Goal: Task Accomplishment & Management: Complete application form

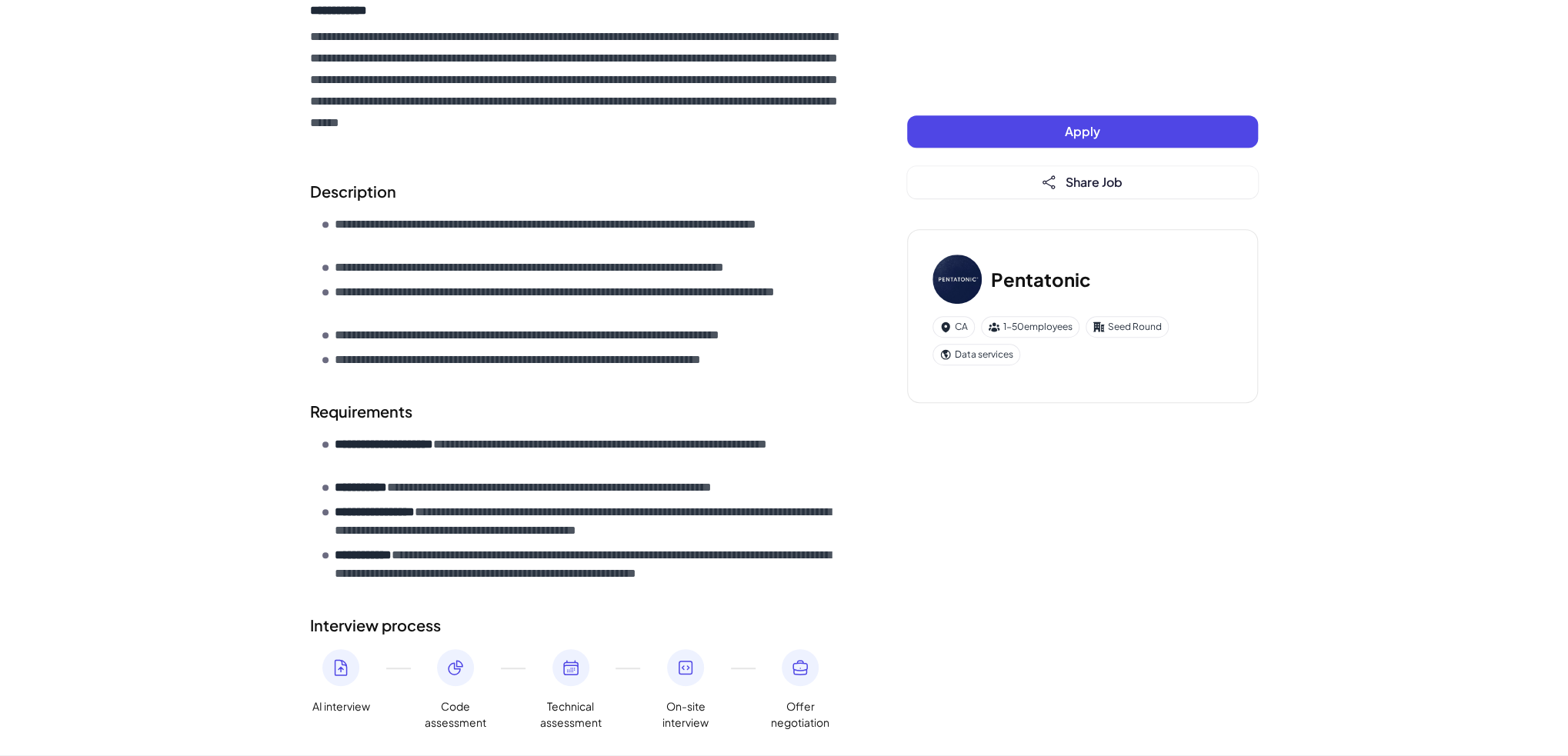
scroll to position [486, 0]
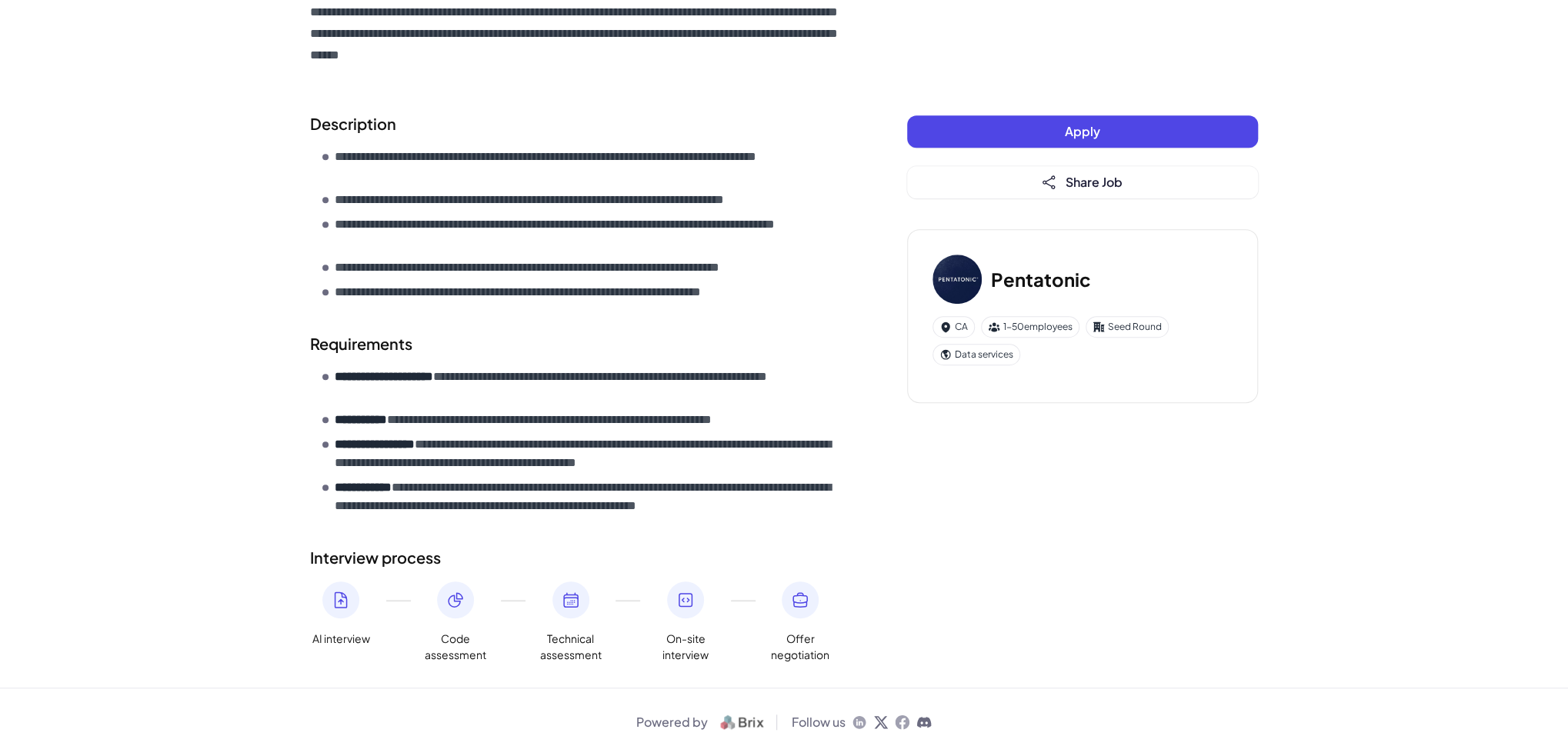
click at [461, 600] on icon at bounding box center [456, 600] width 18 height 18
click at [562, 603] on icon at bounding box center [571, 600] width 18 height 18
drag, startPoint x: 637, startPoint y: 606, endPoint x: 649, endPoint y: 604, distance: 12.2
click at [649, 604] on div "AI interview Code assessment Technical assessment On-site interview Offer negot…" at bounding box center [578, 622] width 535 height 81
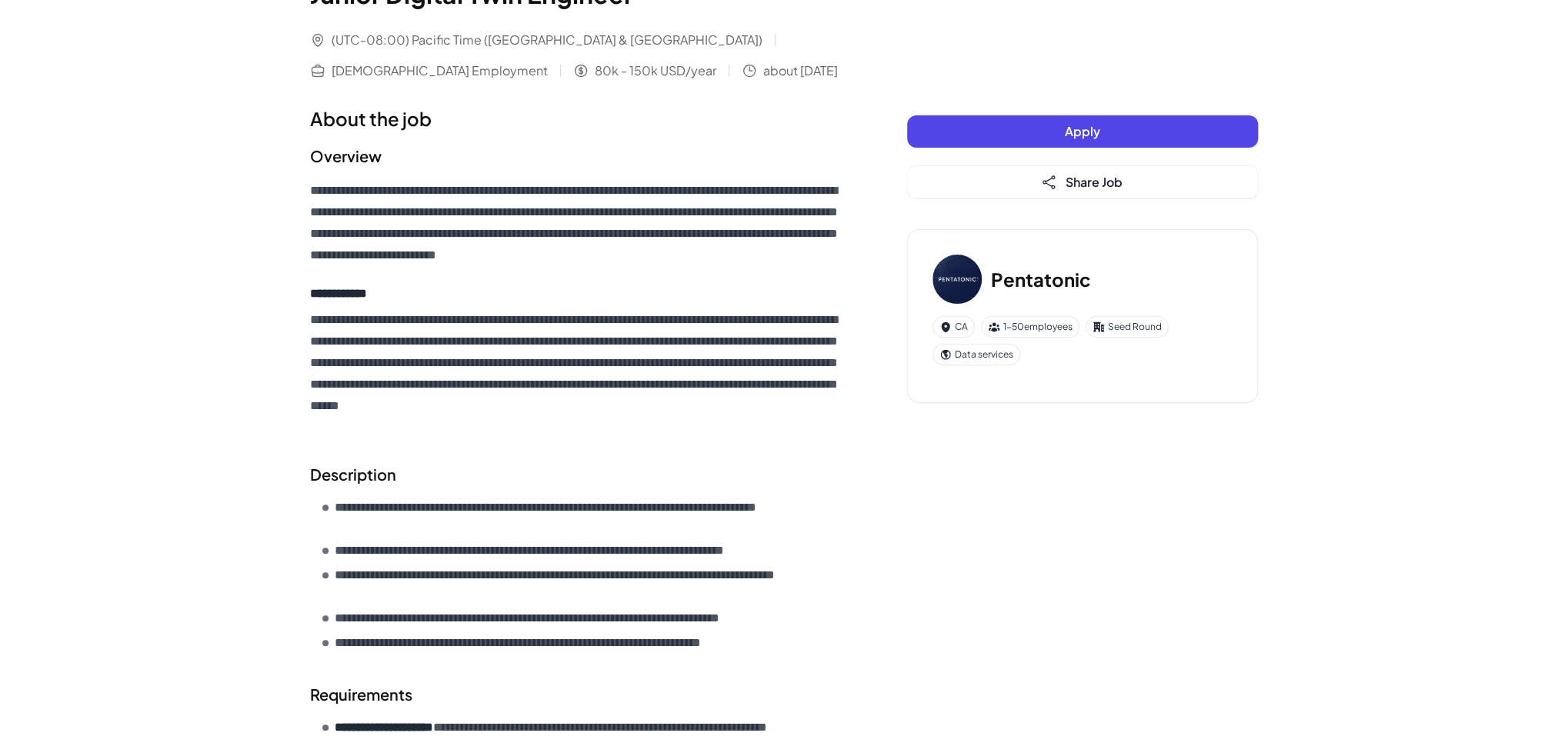
scroll to position [0, 0]
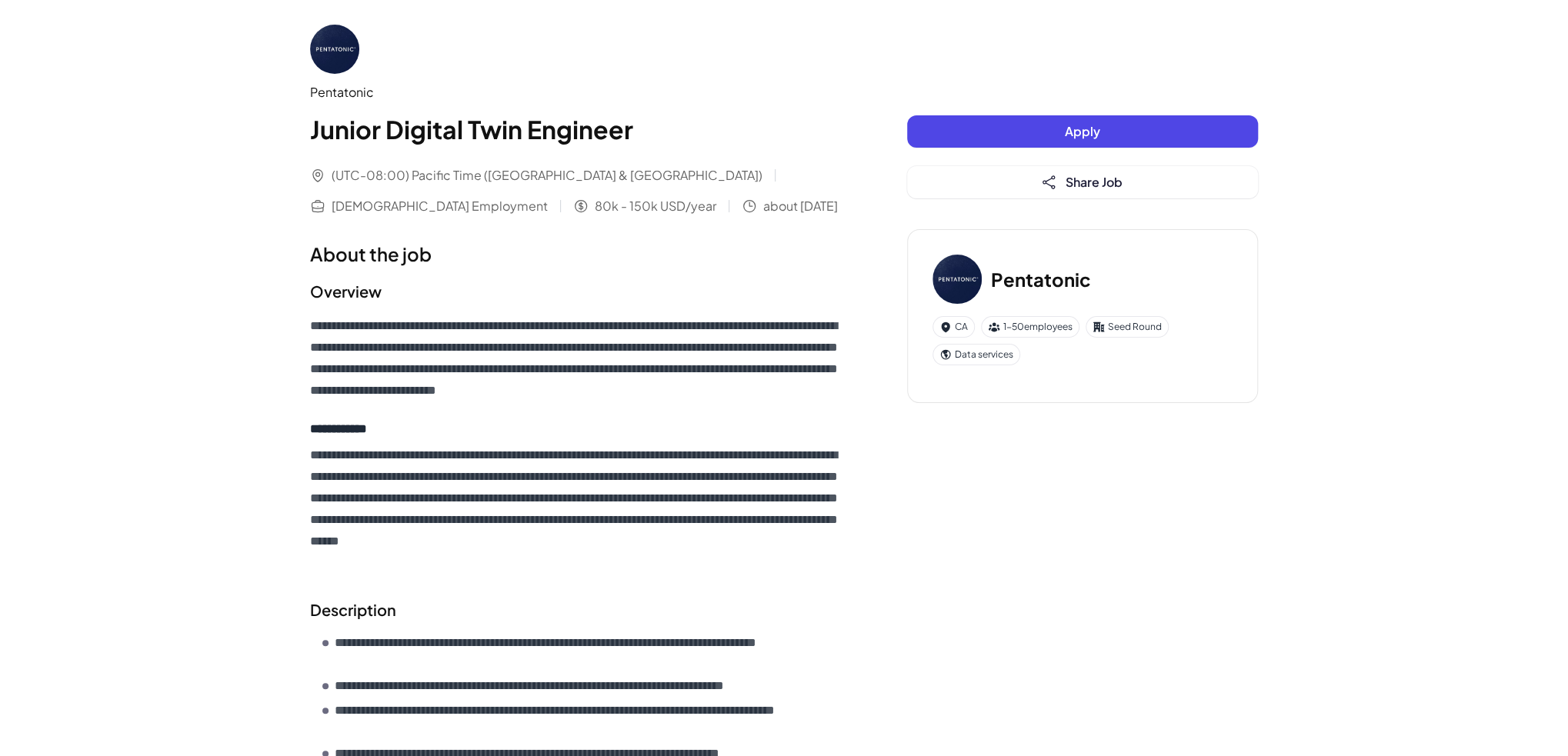
click at [987, 128] on button "Apply" at bounding box center [1083, 131] width 351 height 32
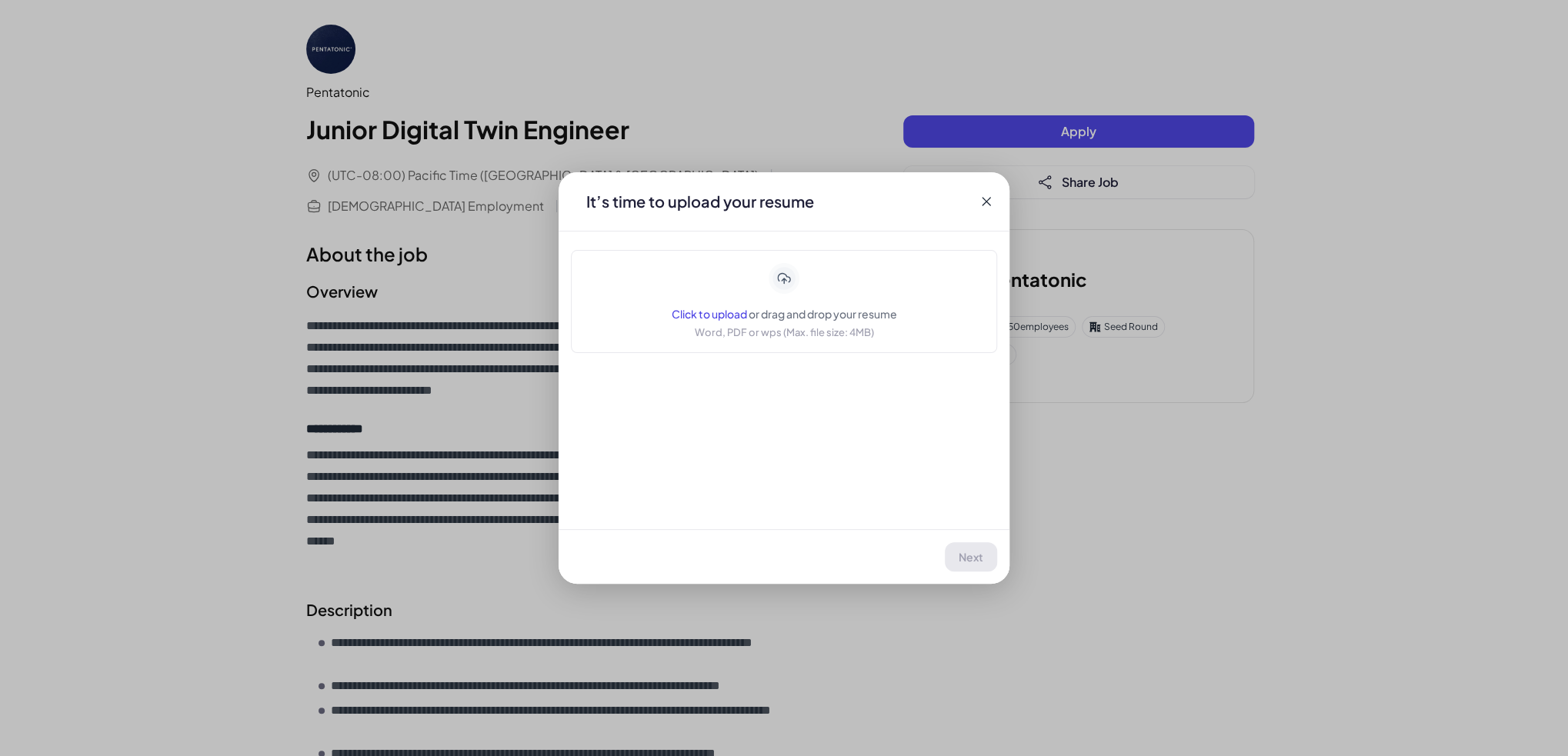
click at [957, 224] on div "It’s time to upload your resume" at bounding box center [784, 201] width 451 height 58
click at [982, 207] on icon at bounding box center [986, 201] width 16 height 16
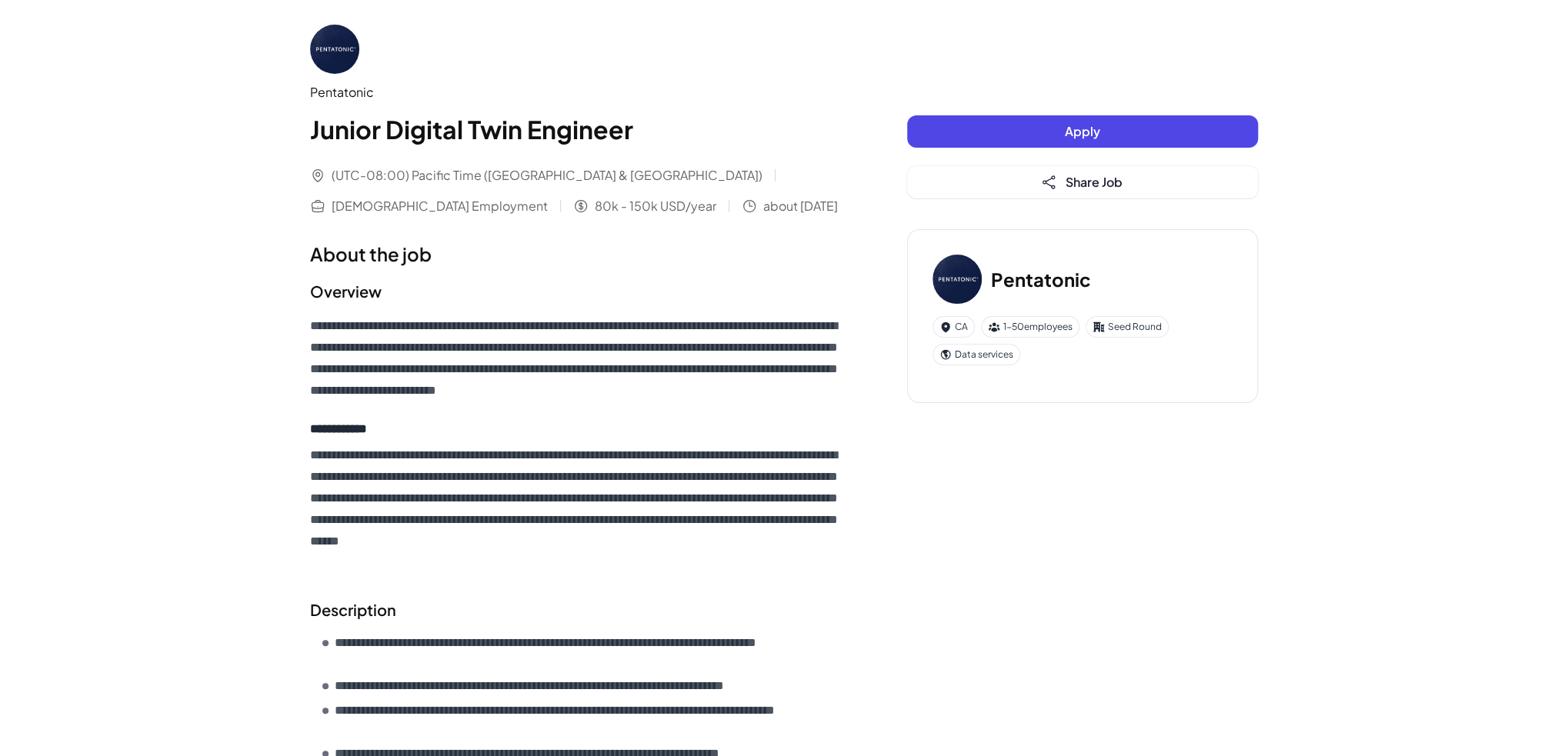
click at [1011, 298] on div "Pentatonic" at bounding box center [1082, 279] width 300 height 49
click at [966, 280] on img at bounding box center [956, 279] width 49 height 49
click at [1080, 278] on h3 "Pentatonic" at bounding box center [1041, 280] width 100 height 28
click at [350, 42] on img at bounding box center [334, 49] width 49 height 49
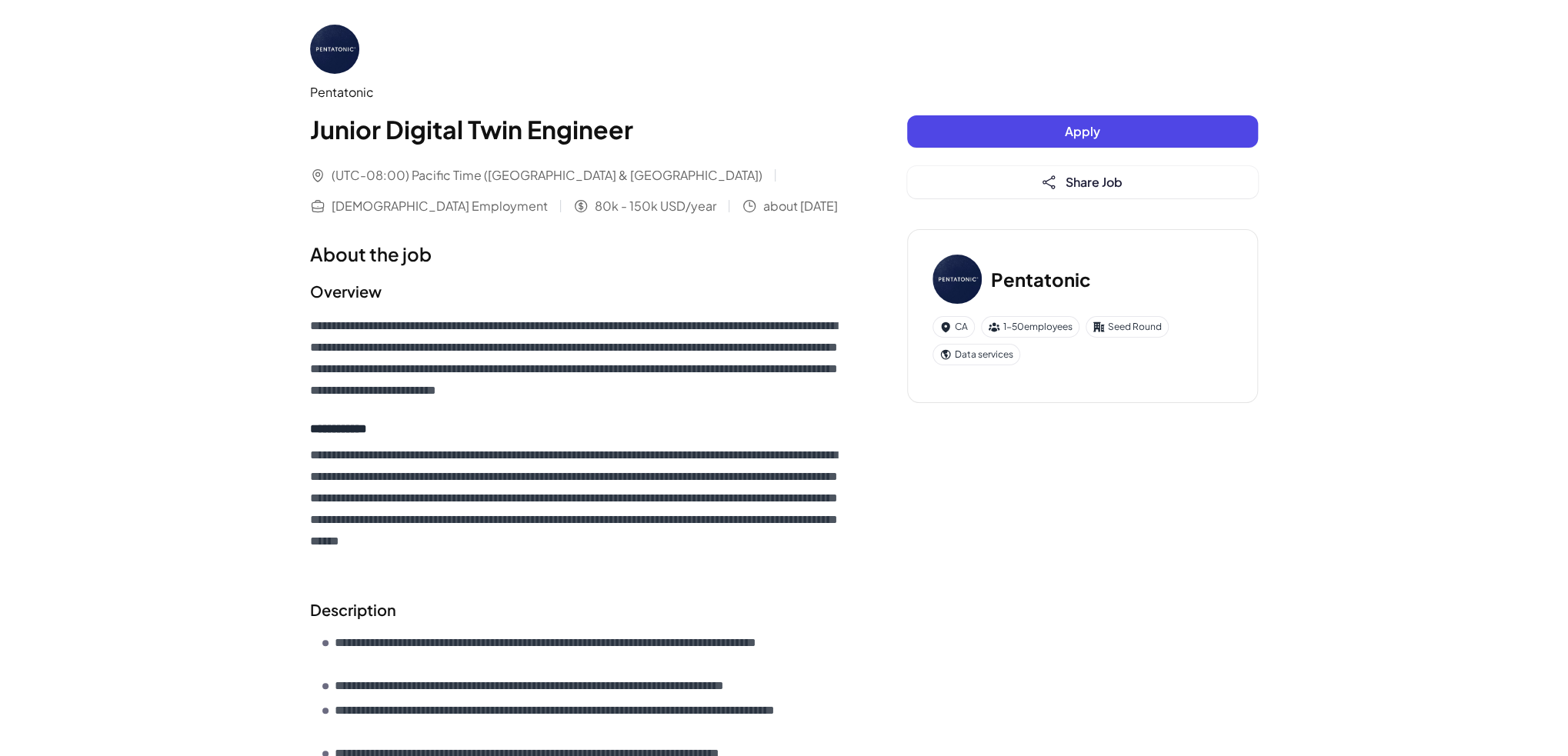
click at [1043, 330] on div "1-50 employees" at bounding box center [1030, 327] width 99 height 21
click at [979, 337] on div "CA 1-50 employees Seed Round Data services" at bounding box center [1082, 341] width 300 height 49
click at [967, 341] on div "CA 1-50 employees Seed Round Data services" at bounding box center [1082, 341] width 300 height 49
click at [594, 201] on span "80k - 150k USD/year" at bounding box center [655, 206] width 122 height 18
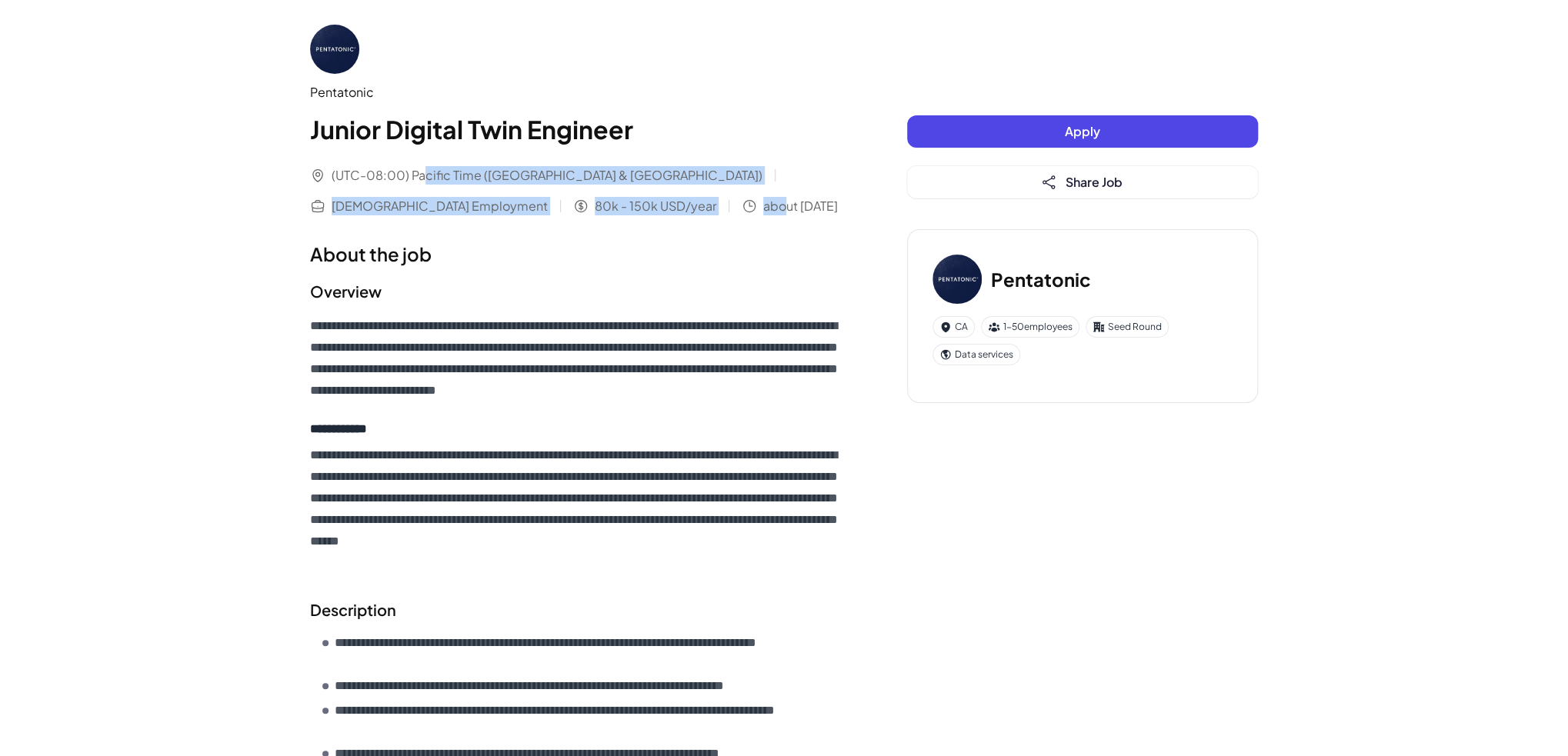
drag, startPoint x: 521, startPoint y: 193, endPoint x: 424, endPoint y: 187, distance: 97.2
click at [424, 187] on div "(UTC-08:00) Pacific Time ([GEOGRAPHIC_DATA] & [GEOGRAPHIC_DATA]) [DEMOGRAPHIC_D…" at bounding box center [578, 190] width 535 height 49
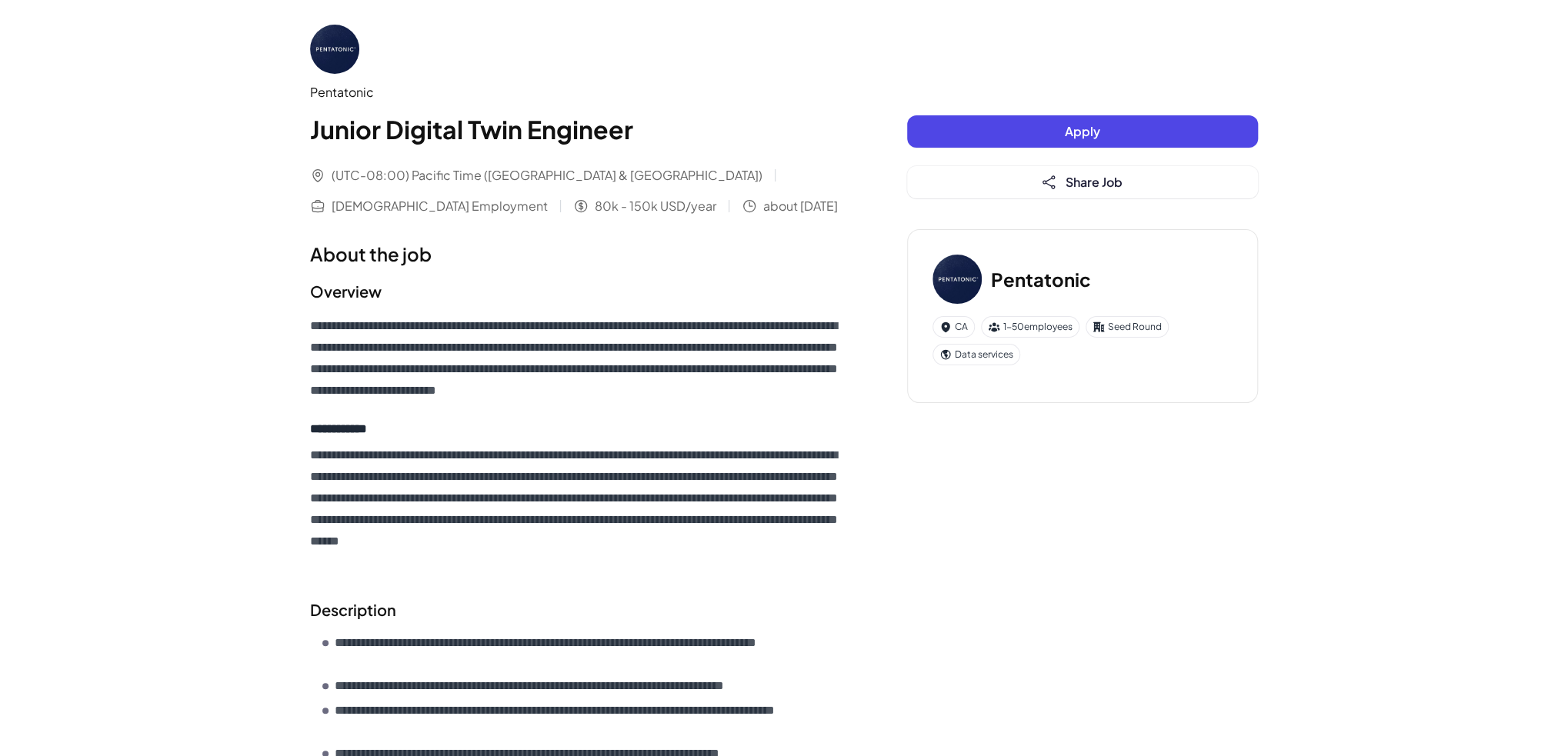
click at [979, 138] on button "Apply" at bounding box center [1083, 131] width 351 height 32
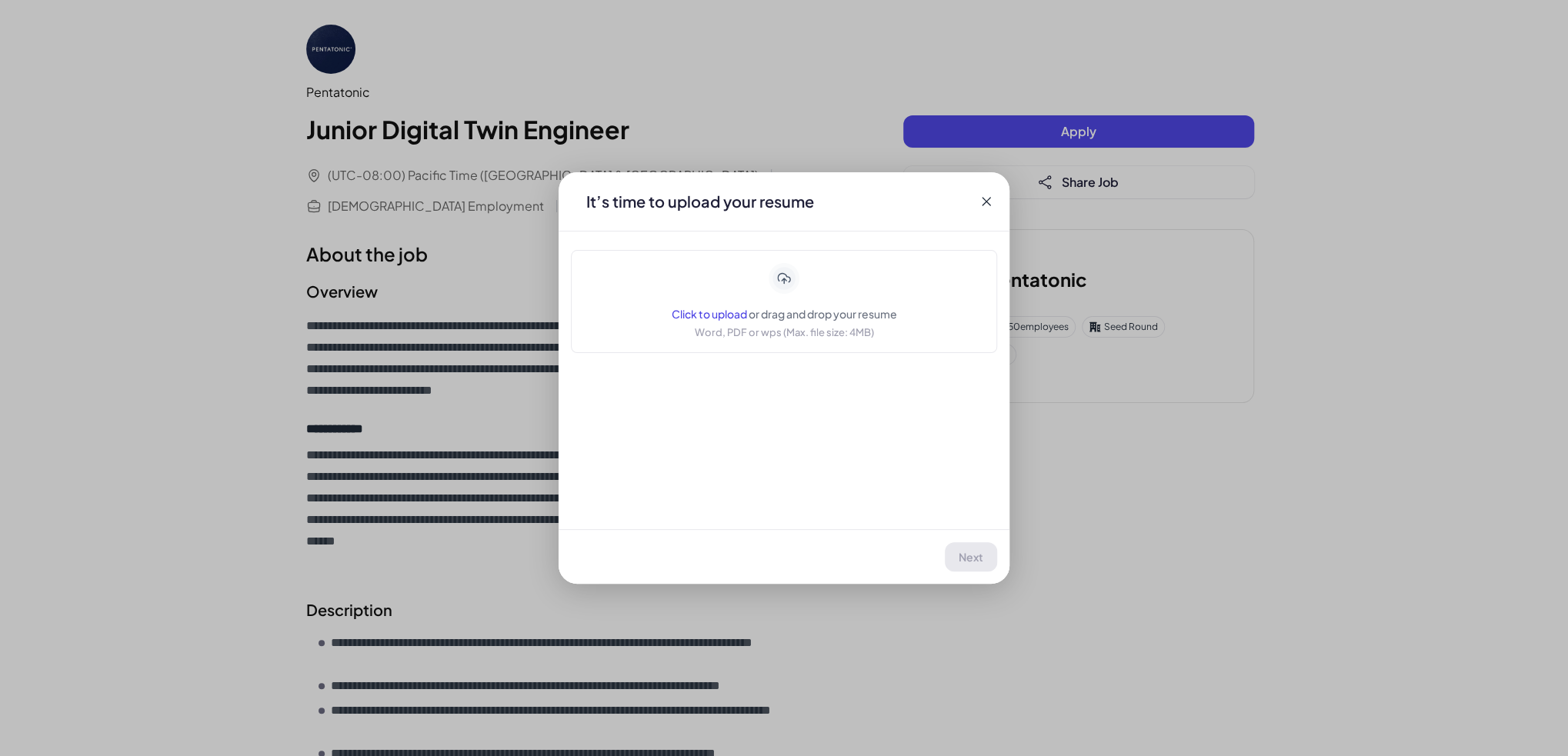
click at [806, 276] on div "Click to upload or drag and drop your resume Word, PDF or wps (Max. file size: …" at bounding box center [784, 301] width 225 height 77
click at [976, 553] on span "Next" at bounding box center [972, 557] width 25 height 14
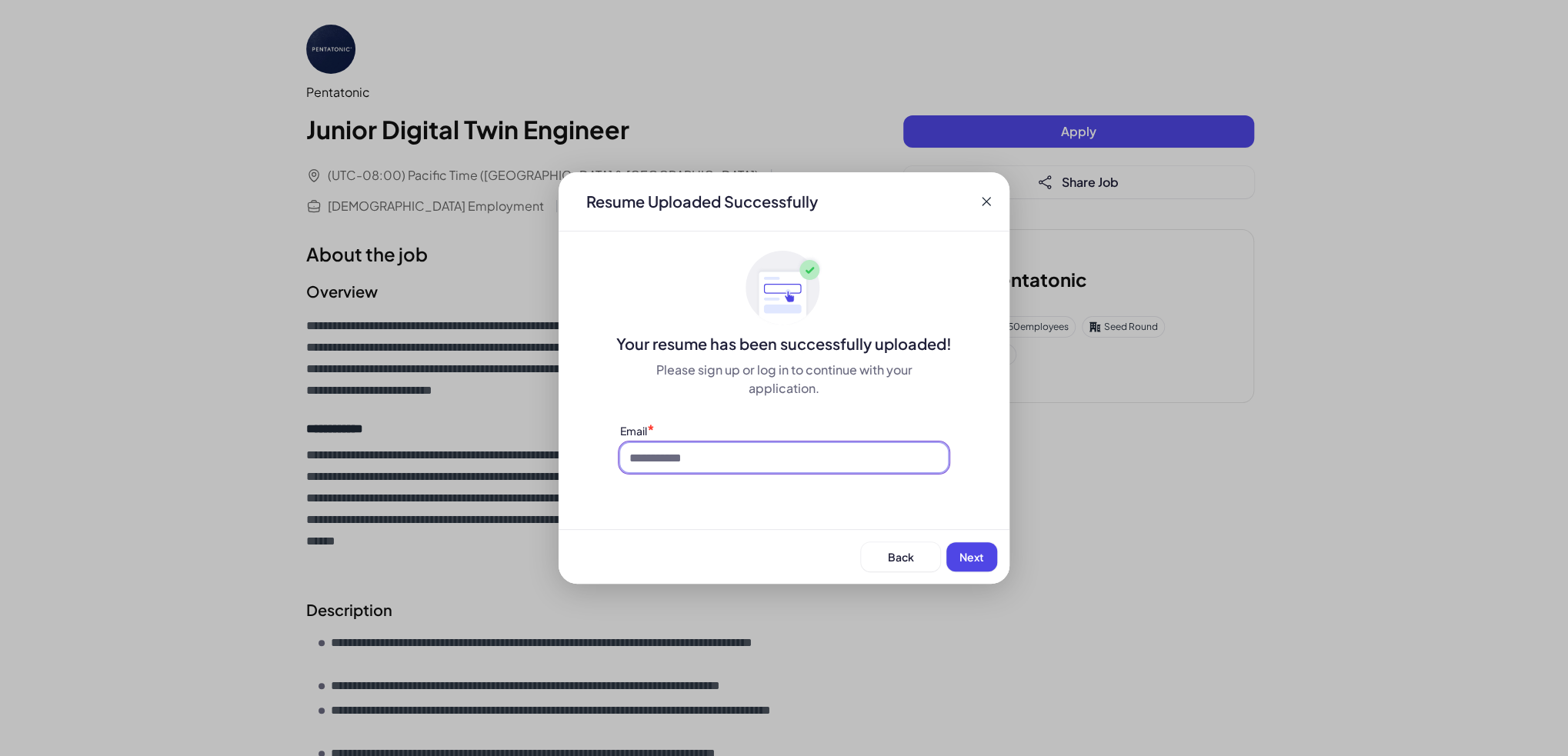
click at [761, 464] on input at bounding box center [784, 458] width 328 height 30
type input "**********"
click at [975, 546] on button "Next" at bounding box center [971, 558] width 51 height 30
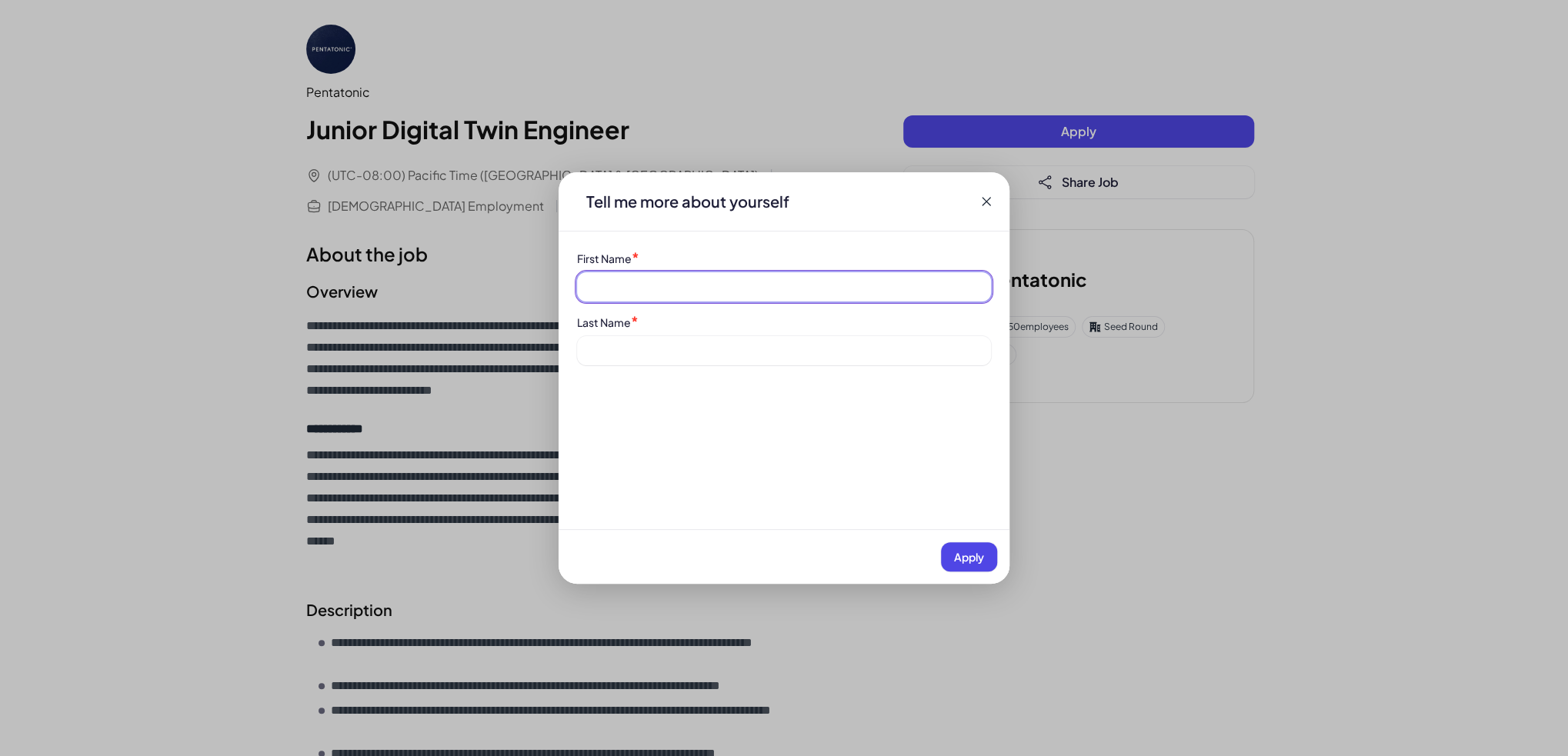
click at [646, 289] on input at bounding box center [784, 287] width 413 height 30
type input "****"
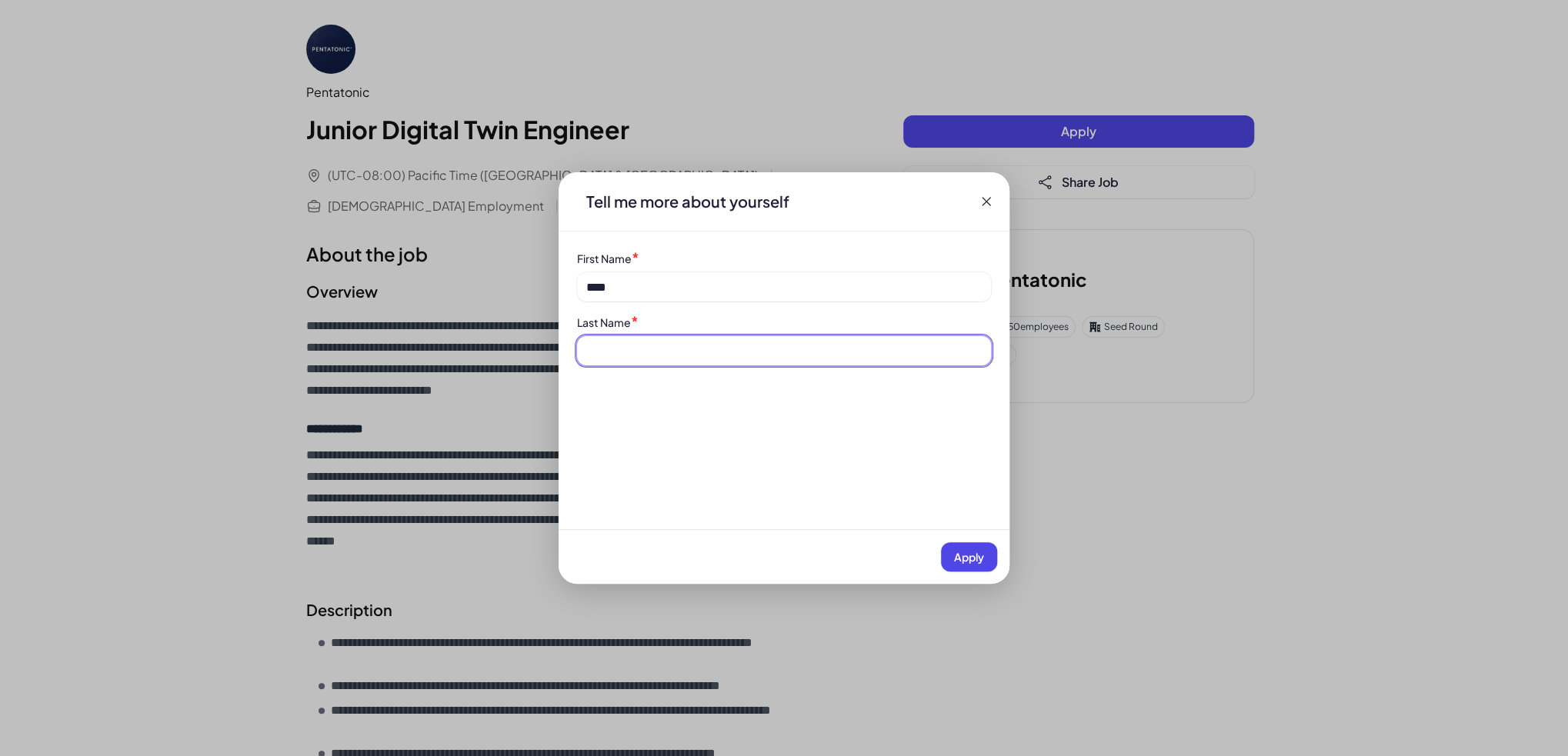
click at [662, 345] on input at bounding box center [784, 351] width 413 height 30
type input "******"
click at [973, 561] on span "Apply" at bounding box center [969, 557] width 30 height 14
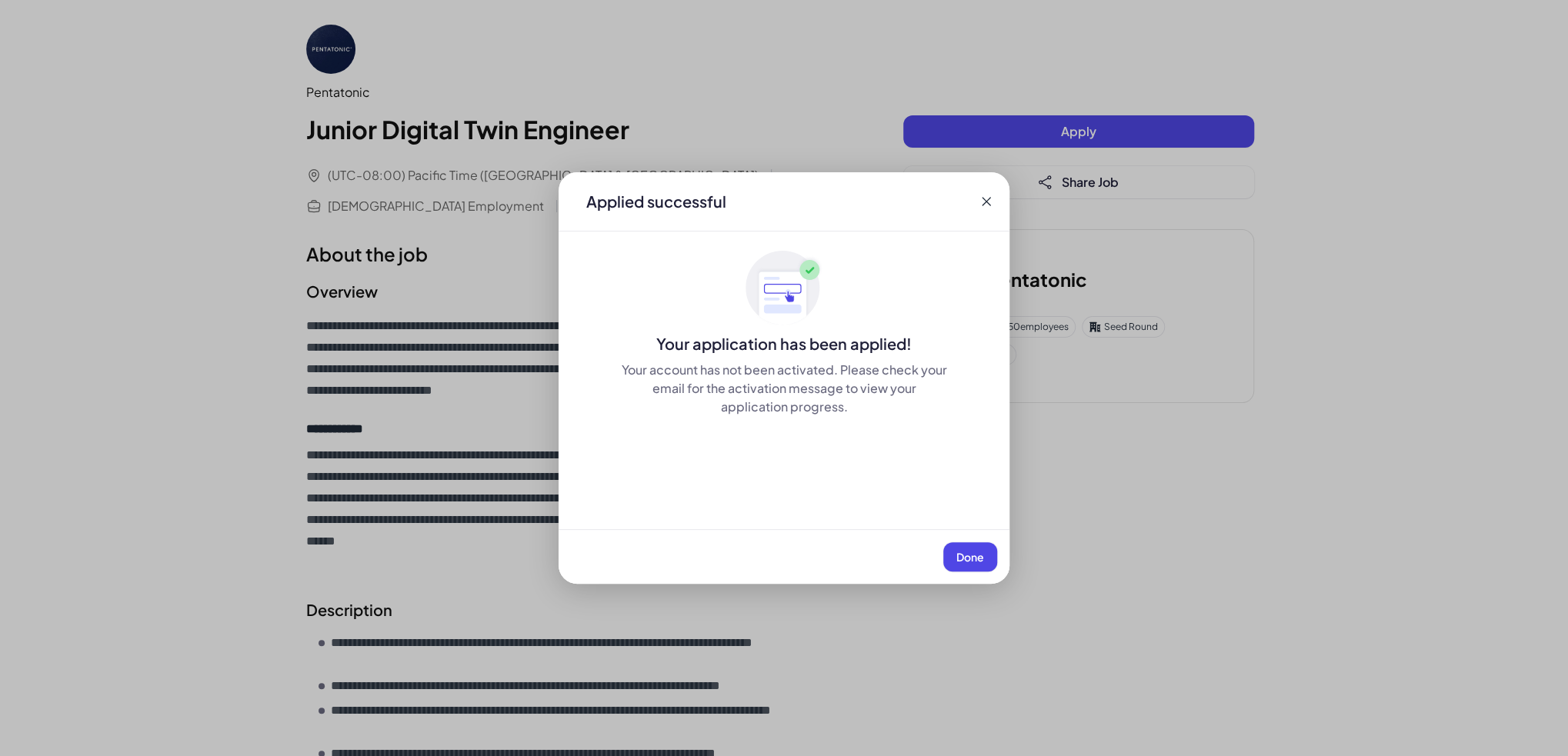
click at [973, 561] on span "Done" at bounding box center [970, 557] width 28 height 14
